Goal: Task Accomplishment & Management: Manage account settings

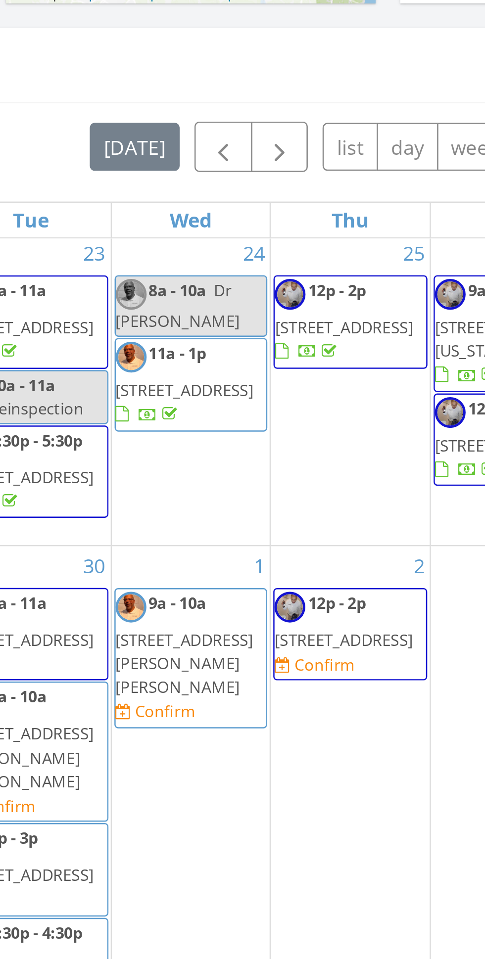
scroll to position [3, 0]
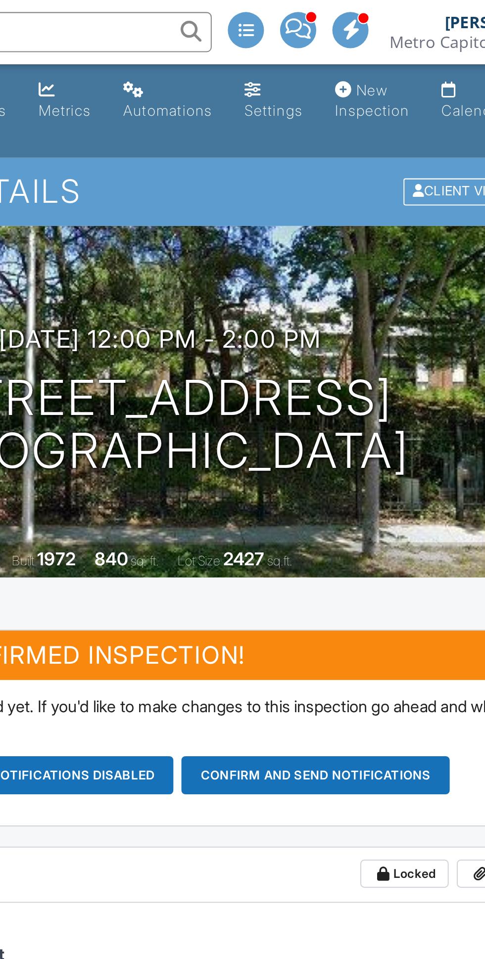
click at [328, 389] on button "Confirm and send notifications" at bounding box center [319, 381] width 132 height 19
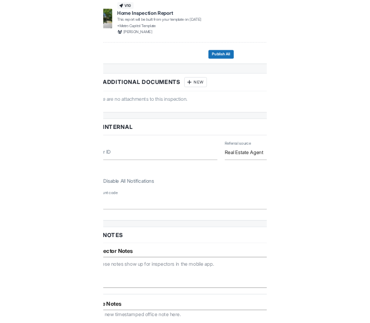
scroll to position [112, 0]
